Goal: Information Seeking & Learning: Find specific fact

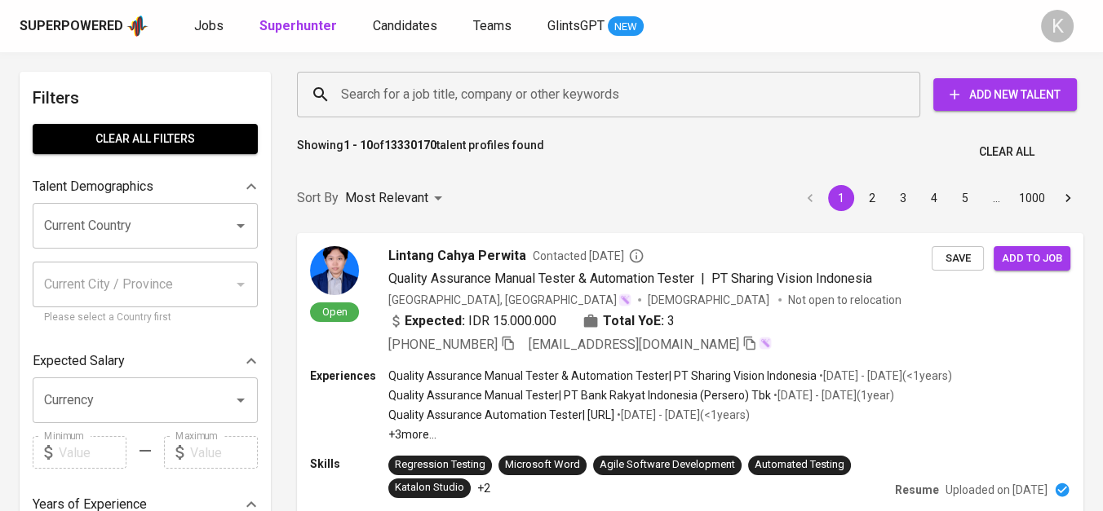
click at [360, 91] on input "Search for a job title, company or other keywords" at bounding box center [612, 94] width 551 height 31
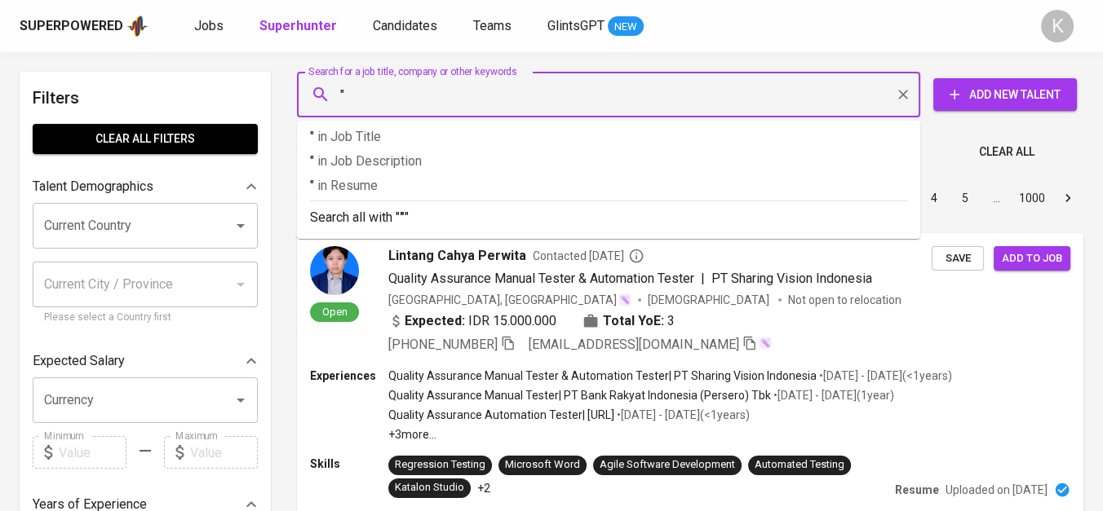
paste input "Indonesia Climate Change Trust Fund"
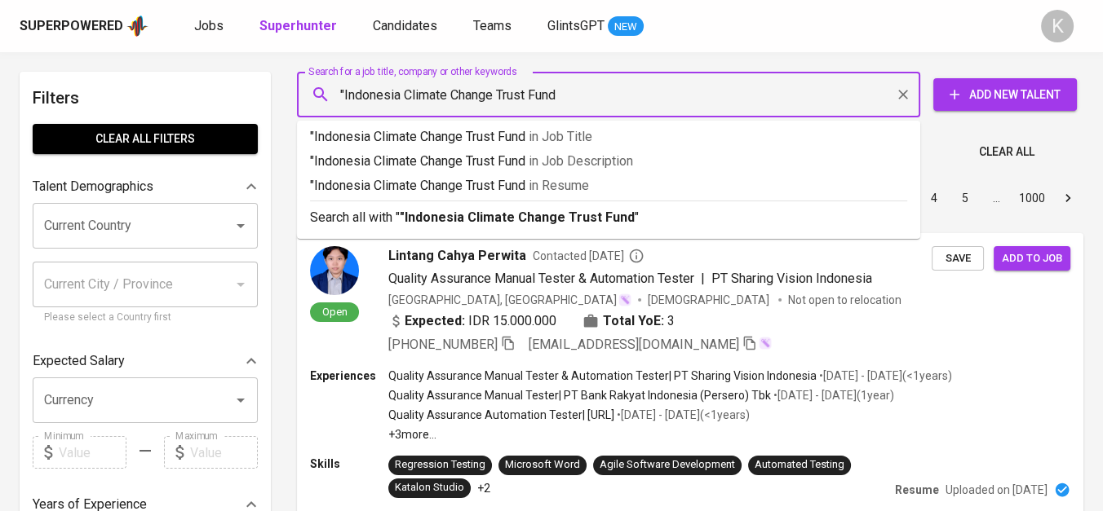
type input ""Indonesia Climate Change Trust Fund""
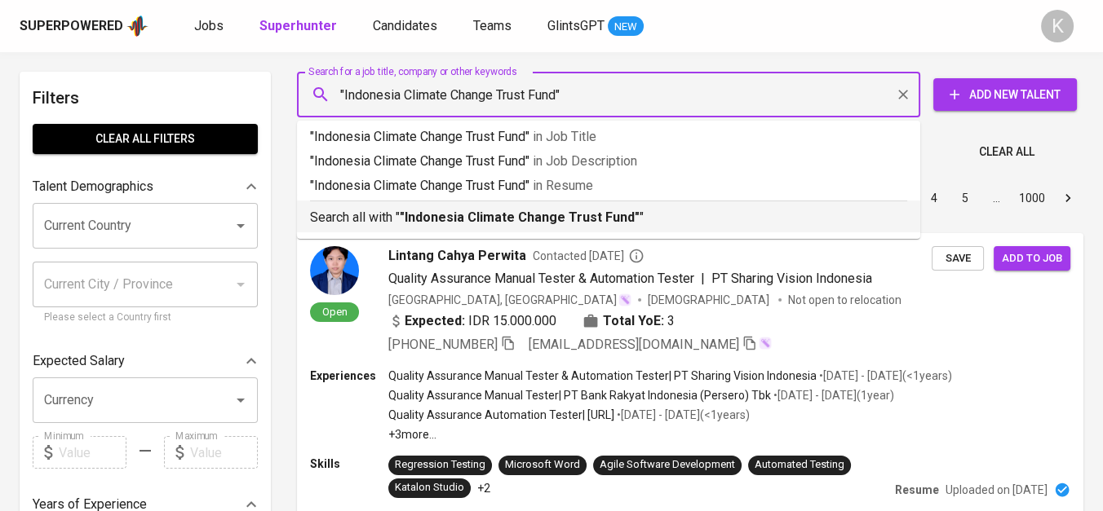
click at [405, 223] on b ""Indonesia Climate Change Trust Fund"" at bounding box center [520, 217] width 240 height 15
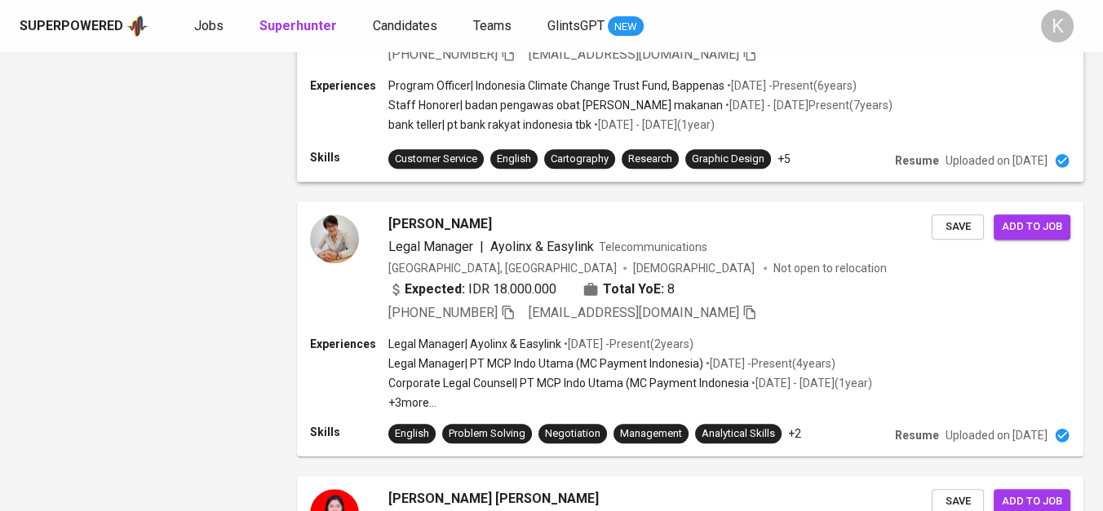
scroll to position [1184, 0]
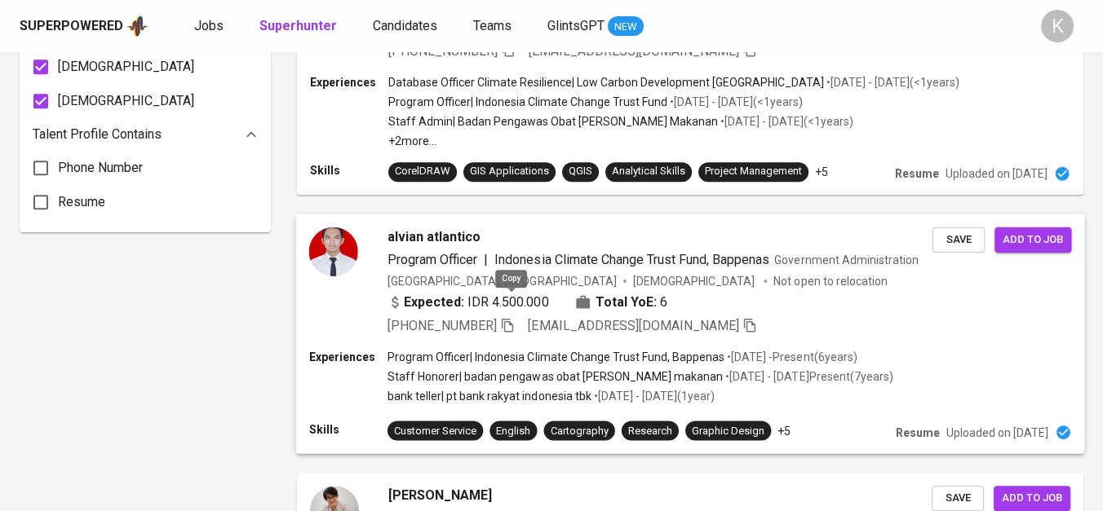
drag, startPoint x: 511, startPoint y: 298, endPoint x: 542, endPoint y: 303, distance: 31.5
click at [511, 317] on icon "button" at bounding box center [507, 324] width 15 height 15
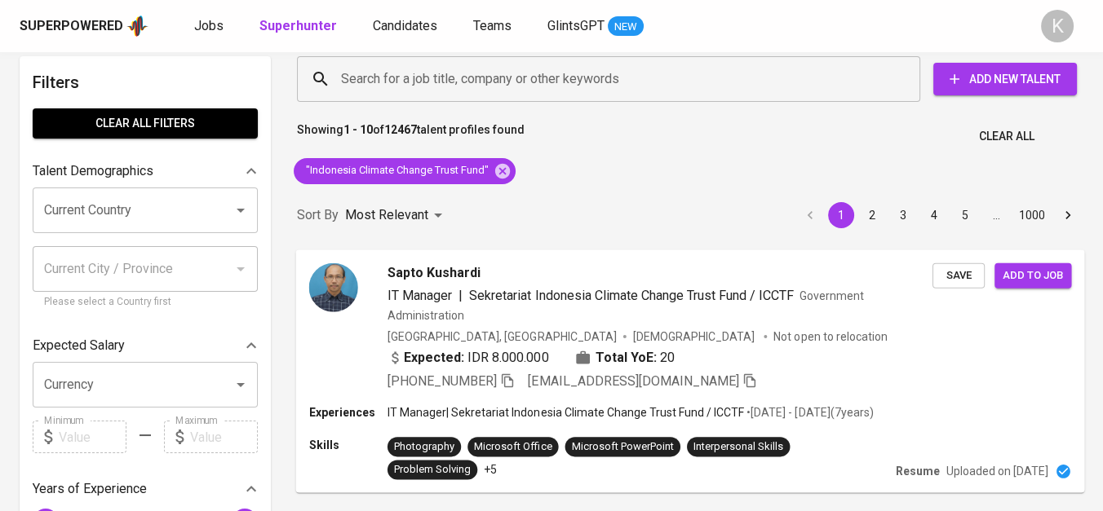
scroll to position [0, 0]
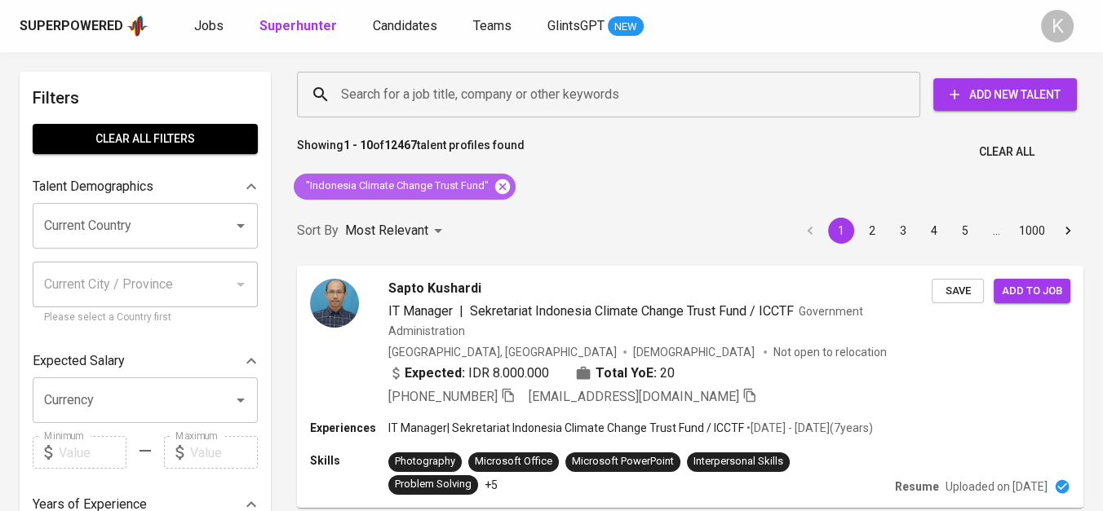
click at [507, 186] on icon at bounding box center [502, 186] width 15 height 15
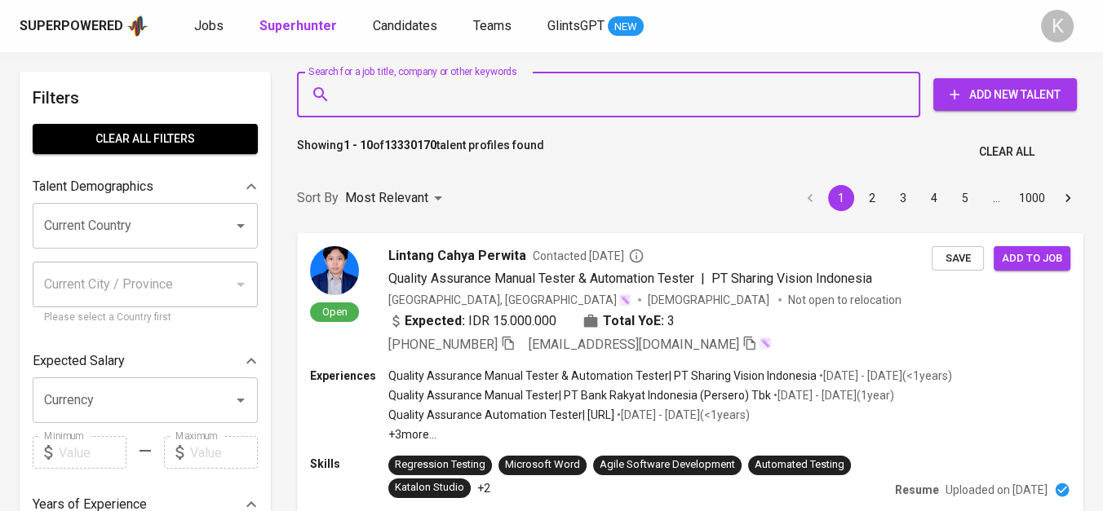
click at [484, 93] on input "Search for a job title, company or other keywords" at bounding box center [612, 94] width 551 height 31
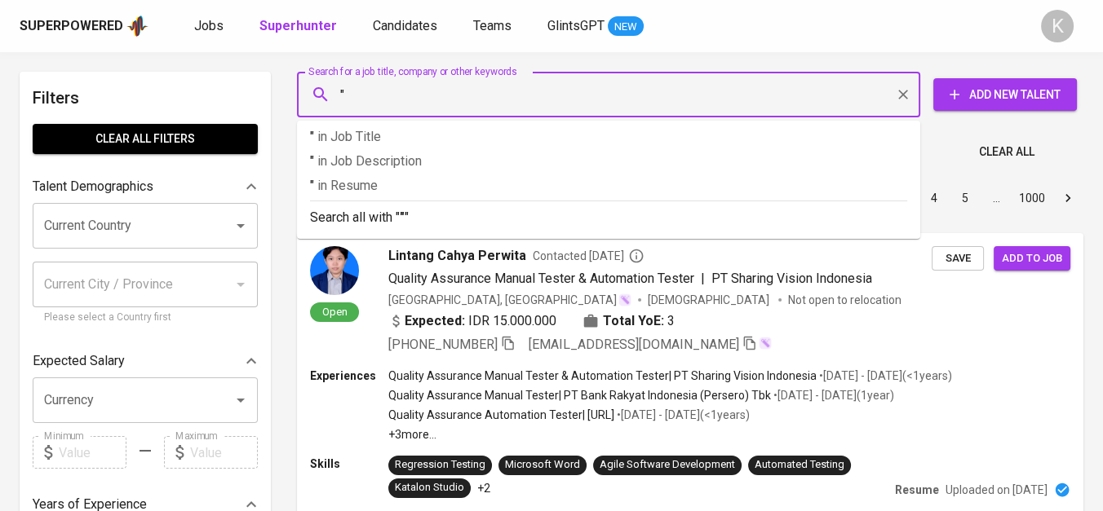
paste input "Glintsm2"
drag, startPoint x: 398, startPoint y: 100, endPoint x: 345, endPoint y: 86, distance: 54.8
click at [345, 86] on input ""Glintsm2" at bounding box center [612, 94] width 551 height 31
paste input "[PERSON_NAME]"
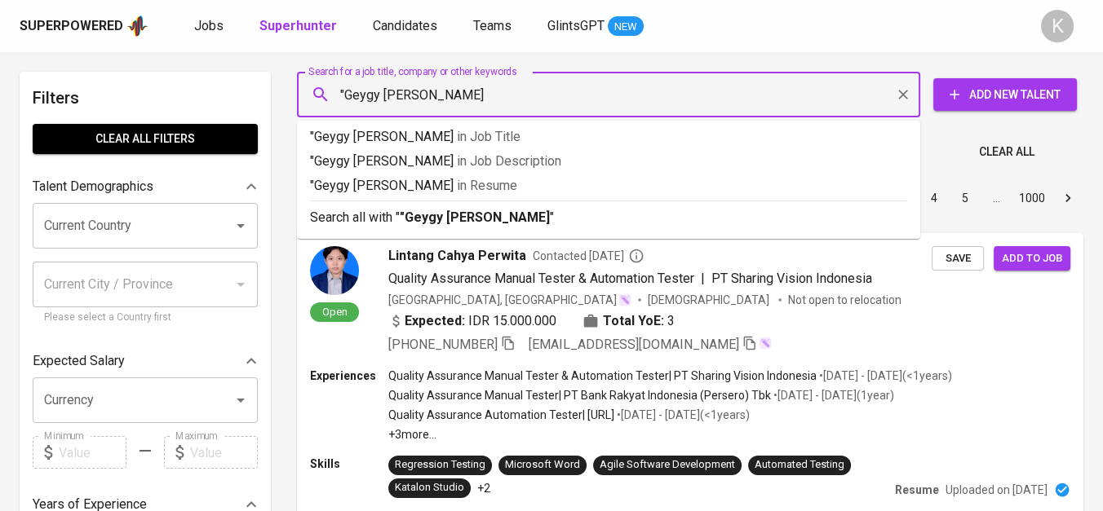
type input ""Geygy [PERSON_NAME]""
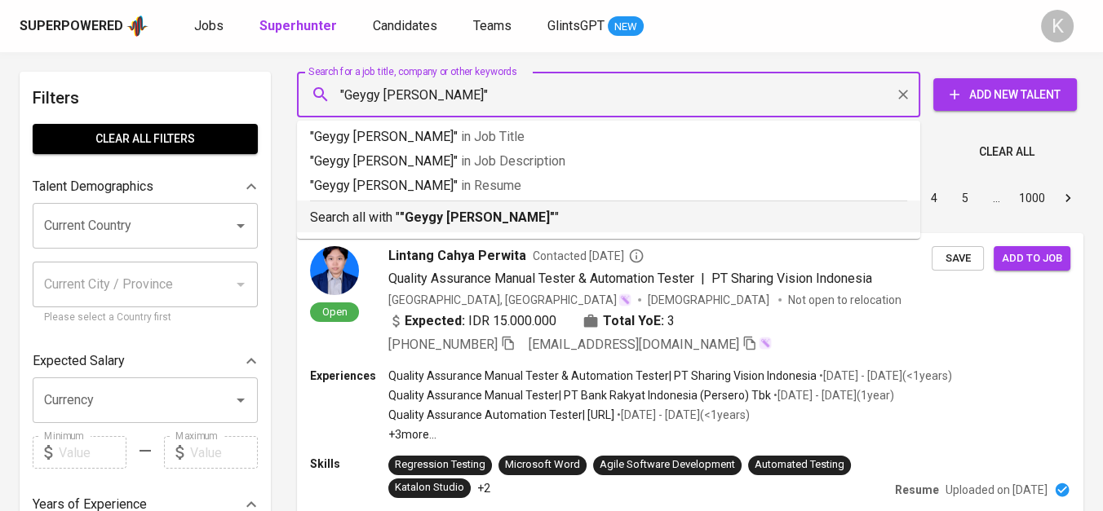
click at [494, 210] on p "Search all with " "Geygy [PERSON_NAME]" "" at bounding box center [608, 218] width 597 height 20
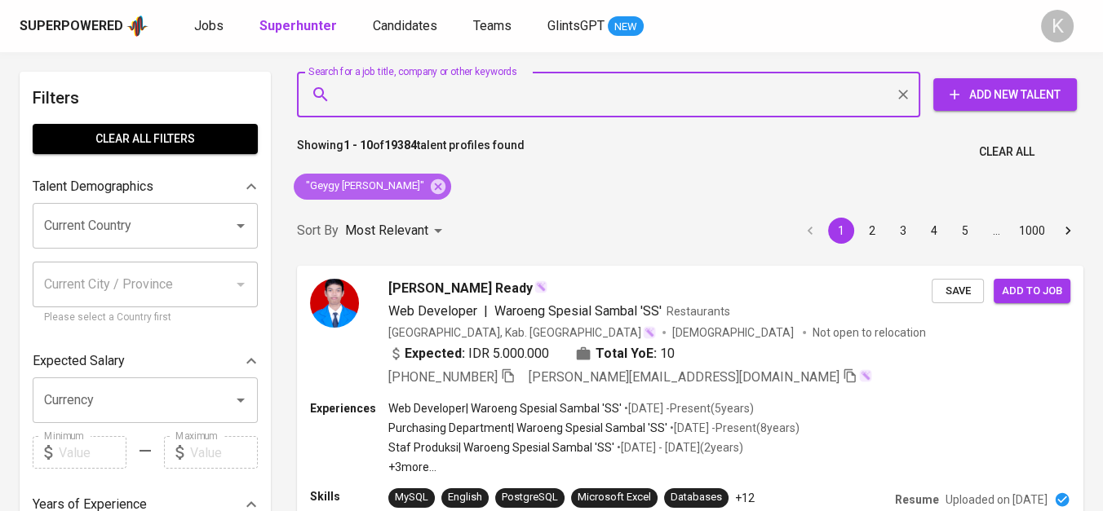
drag, startPoint x: 392, startPoint y: 184, endPoint x: 294, endPoint y: 11, distance: 198.4
click at [431, 184] on icon at bounding box center [438, 186] width 15 height 15
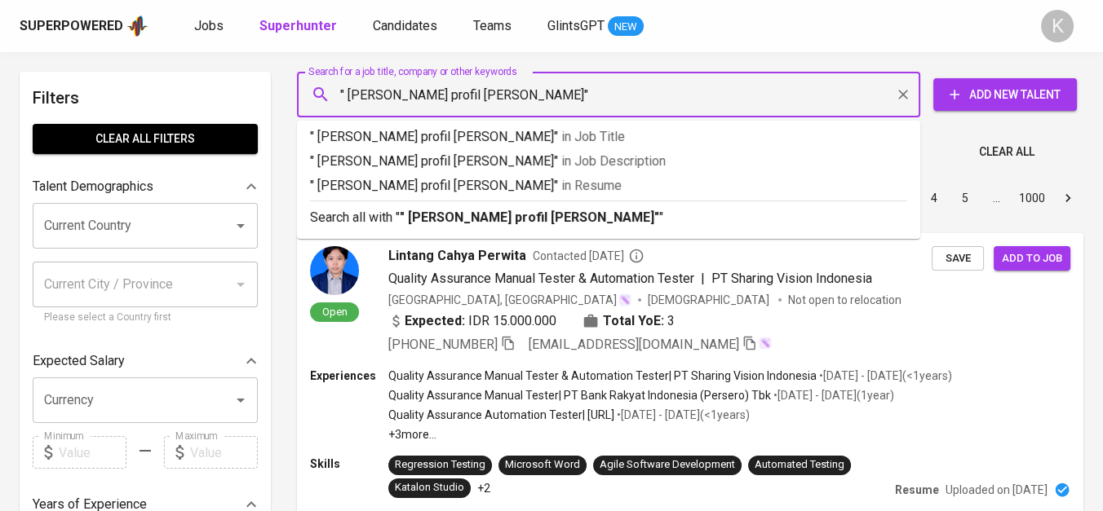
drag, startPoint x: 423, startPoint y: 97, endPoint x: 559, endPoint y: 112, distance: 137.0
click at [559, 112] on div "" Sandra NauliLihat profil Sandra Nauli" Search for a job title, company or oth…" at bounding box center [608, 95] width 623 height 46
type input "" Sandra Nauli""
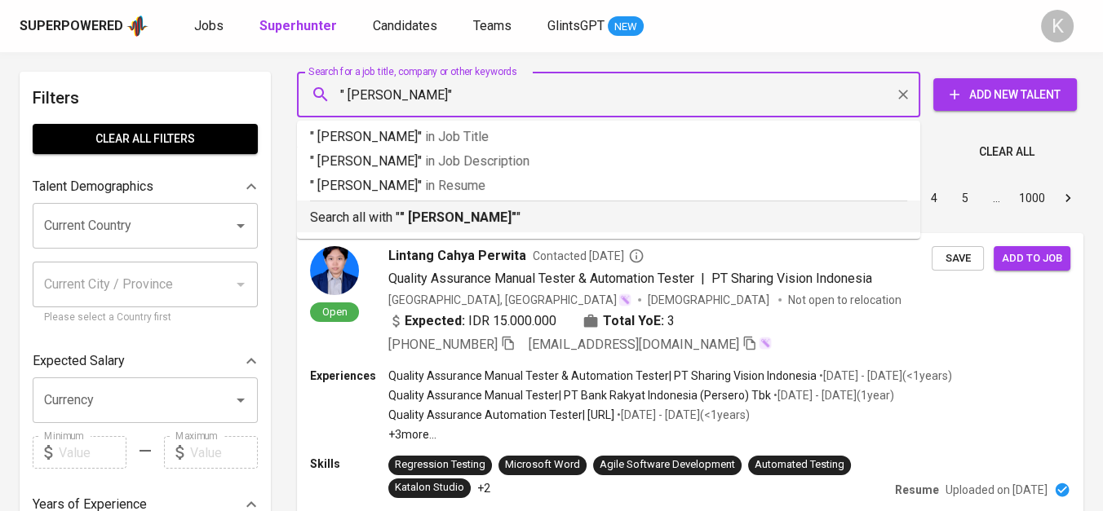
click at [483, 211] on b "" Sandra Nauli"" at bounding box center [458, 217] width 117 height 15
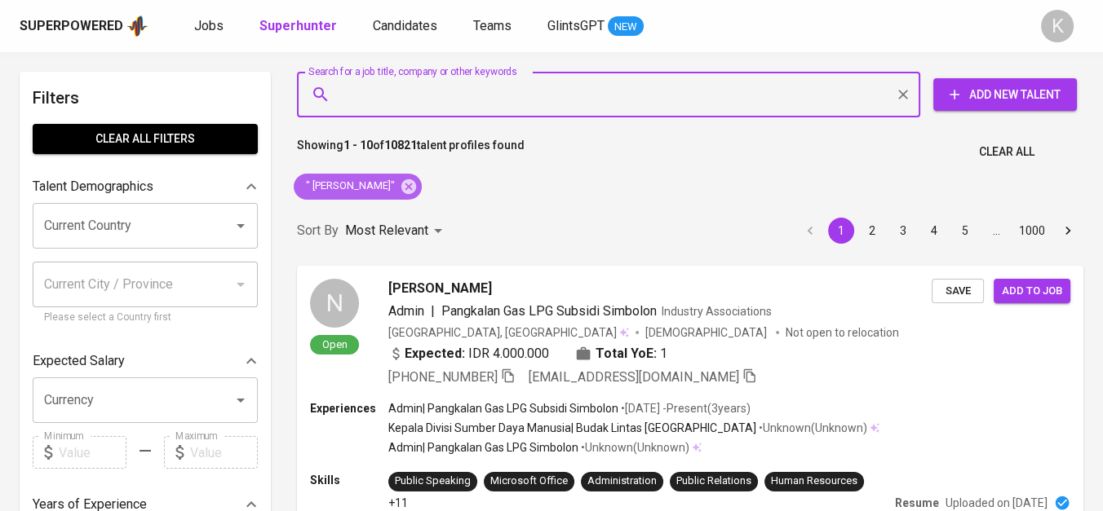
drag, startPoint x: 384, startPoint y: 193, endPoint x: 405, endPoint y: 6, distance: 188.7
click at [400, 193] on icon at bounding box center [409, 187] width 18 height 18
